Goal: Task Accomplishment & Management: Use online tool/utility

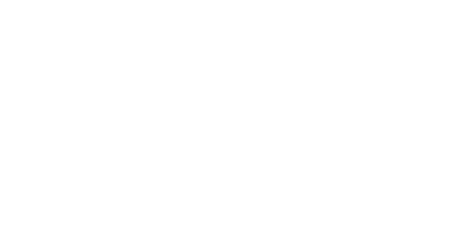
click at [95, 135] on div at bounding box center [225, 123] width 451 height 247
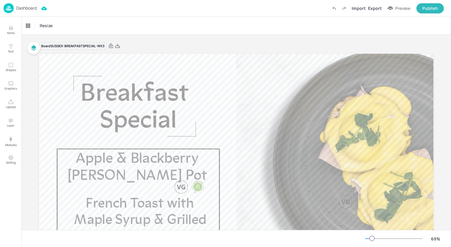
click at [8, 9] on img at bounding box center [9, 8] width 10 height 10
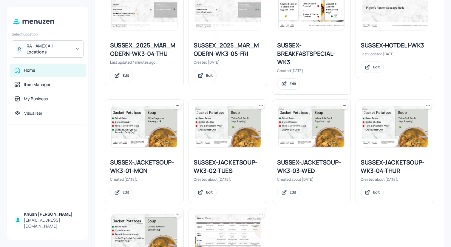
scroll to position [232, 0]
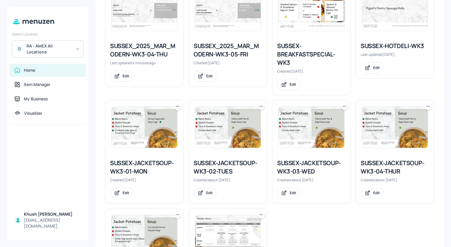
click at [390, 46] on div "SUSSEX-HOTDELI-WK3" at bounding box center [395, 46] width 69 height 8
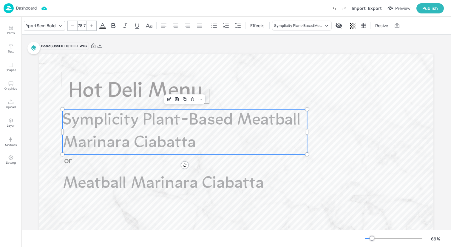
click at [130, 142] on span "Symplicity Plant-Based Meatball Marinara Ciabatta" at bounding box center [182, 131] width 238 height 39
click at [280, 27] on div "Symplicity Plant-Based Meatball Marinara Ciabatta" at bounding box center [299, 25] width 50 height 5
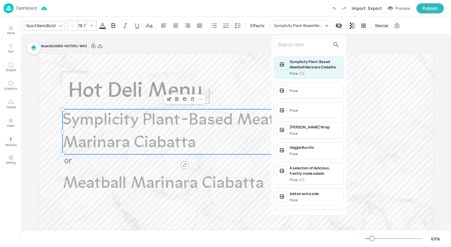
click at [287, 42] on input "text" at bounding box center [304, 45] width 53 height 10
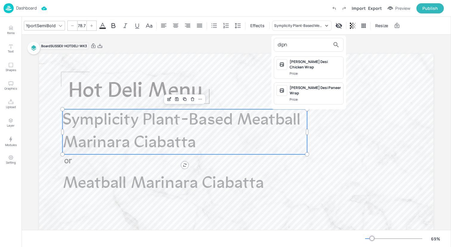
type input "dipn"
click at [301, 60] on div "[PERSON_NAME] Desi Chicken Wrap" at bounding box center [315, 64] width 51 height 11
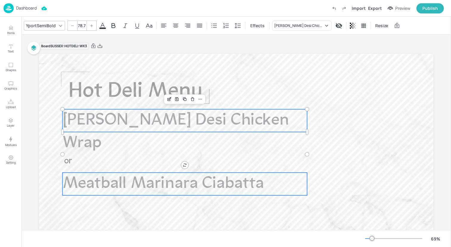
click at [230, 187] on span "Meatball Marinara Ciabatta" at bounding box center [164, 183] width 202 height 16
type input "78.7"
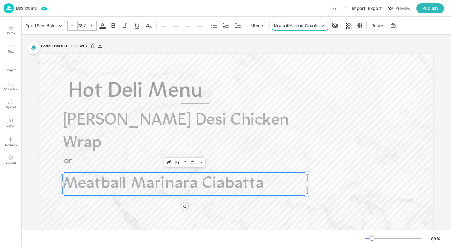
click at [303, 23] on div "Meatball Marinara Ciabatta" at bounding box center [297, 25] width 46 height 5
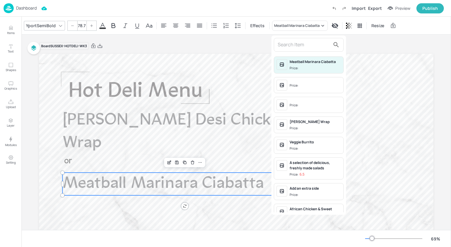
click at [302, 45] on input "text" at bounding box center [304, 45] width 53 height 10
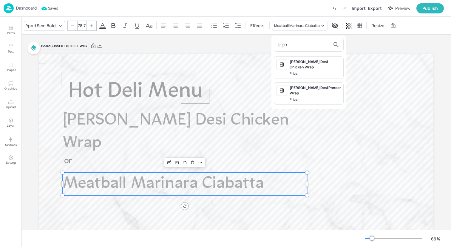
type input "dipn"
click at [309, 97] on span "Price:" at bounding box center [315, 99] width 51 height 5
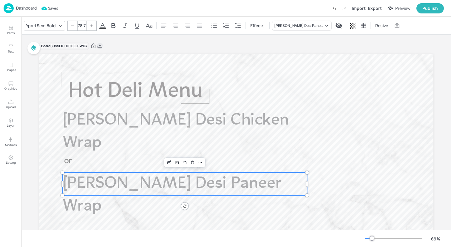
click at [101, 45] on icon at bounding box center [99, 46] width 5 height 6
